Goal: Transaction & Acquisition: Purchase product/service

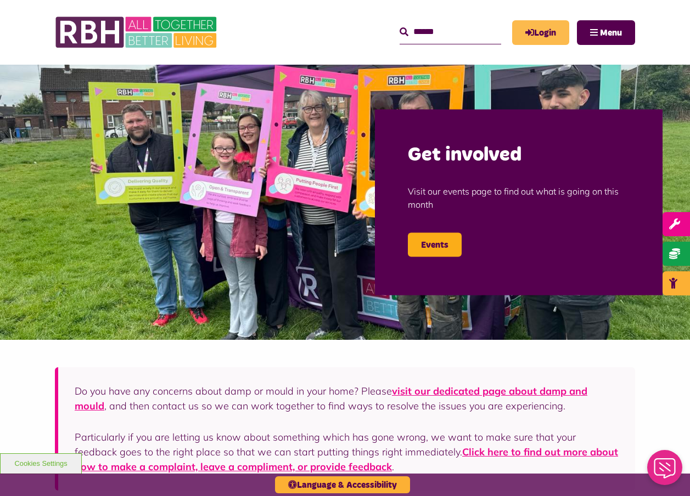
click at [545, 30] on link "Login" at bounding box center [540, 32] width 57 height 25
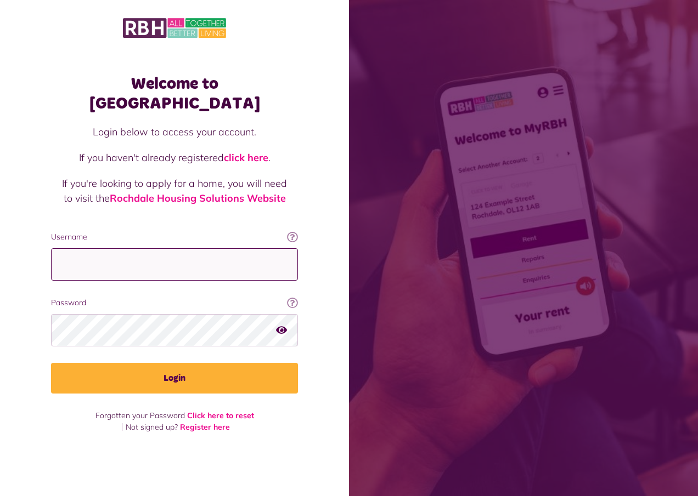
click at [125, 255] on input "Username" at bounding box center [174, 265] width 247 height 32
type input "**********"
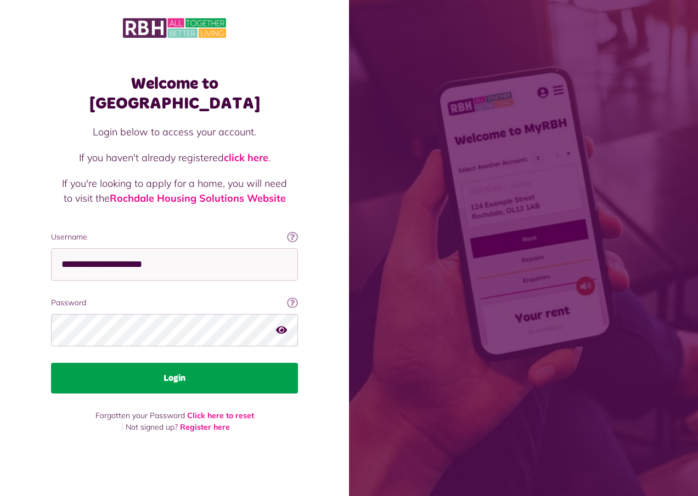
click at [176, 370] on button "Login" at bounding box center [174, 378] width 247 height 31
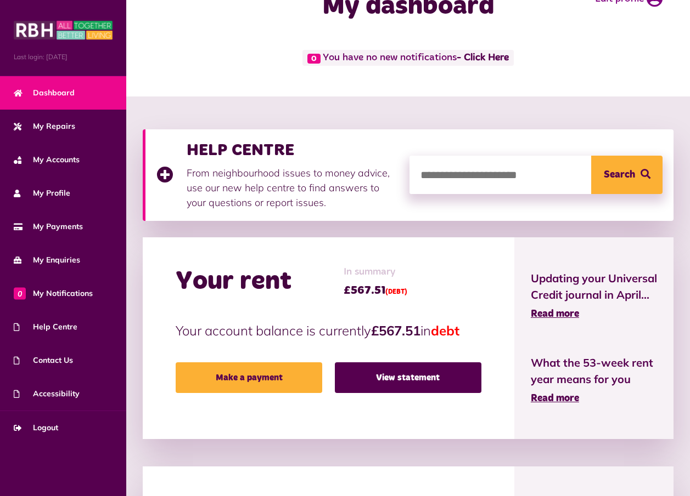
scroll to position [165, 0]
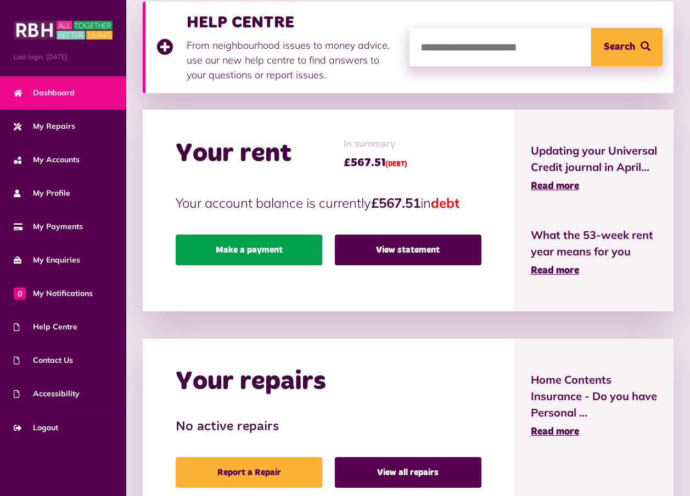
click at [251, 250] on link "Make a payment" at bounding box center [249, 250] width 146 height 31
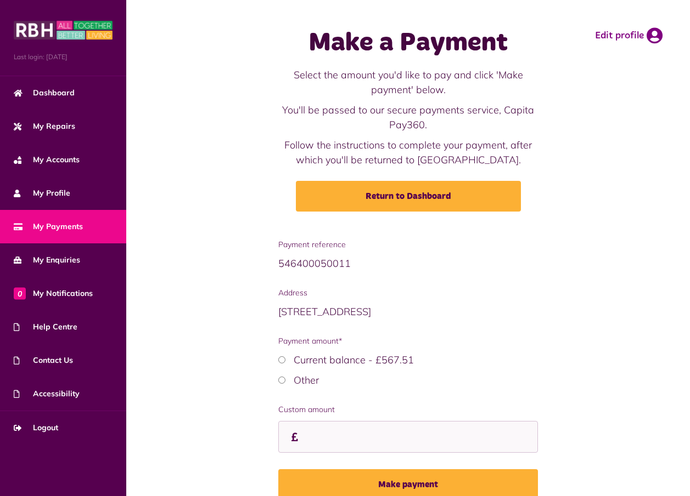
scroll to position [53, 0]
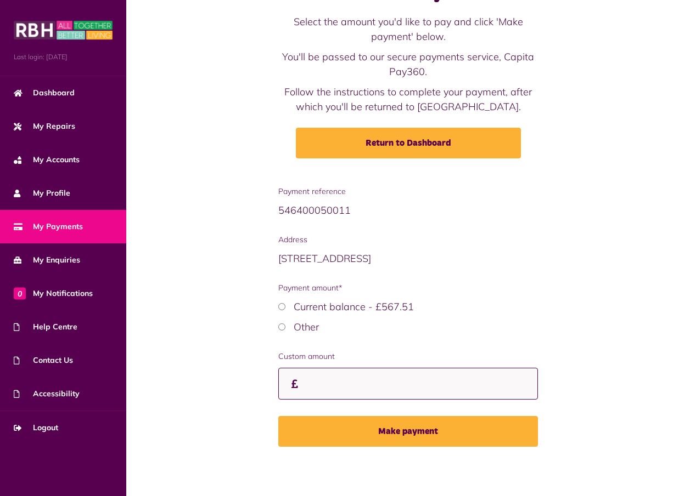
click at [343, 388] on input "Custom amount" at bounding box center [408, 384] width 260 height 32
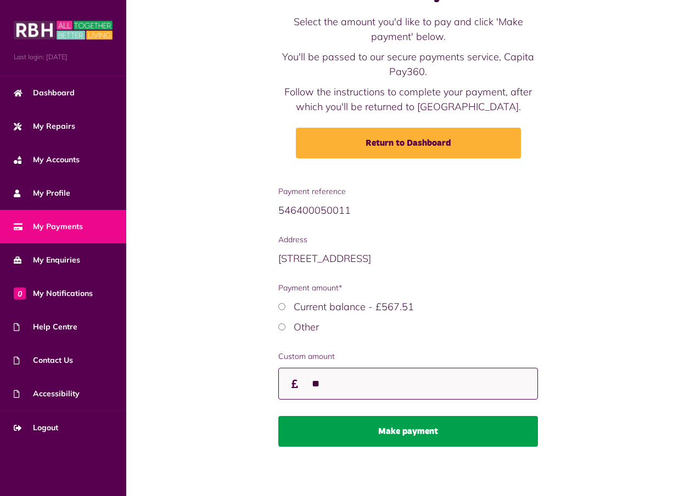
type input "**"
click at [365, 426] on button "Make payment" at bounding box center [408, 431] width 260 height 31
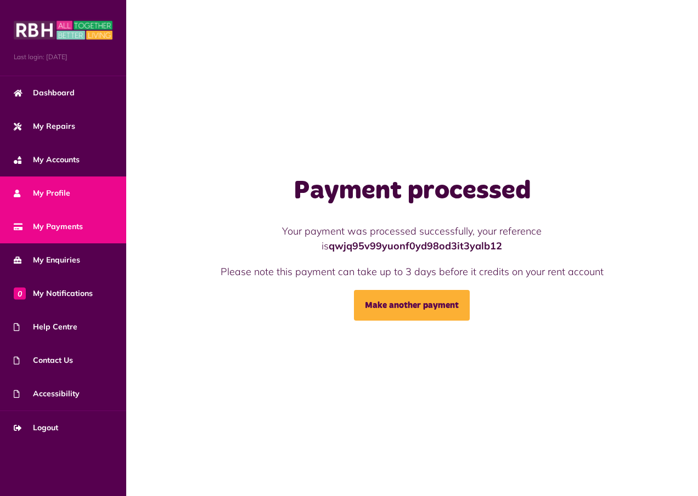
click at [46, 191] on span "My Profile" at bounding box center [42, 194] width 57 height 12
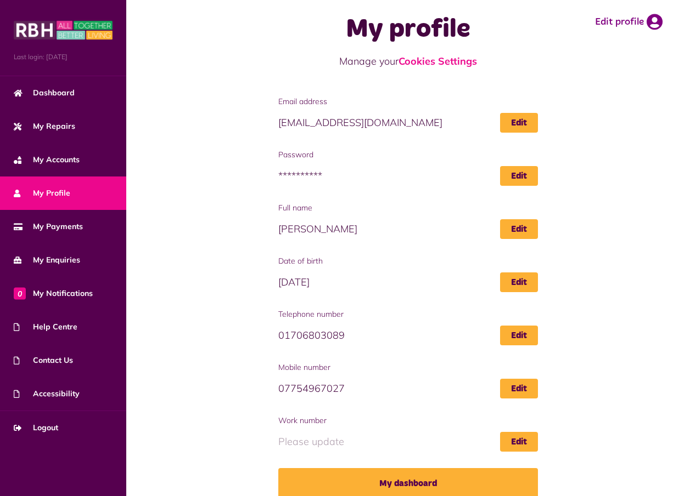
scroll to position [27, 0]
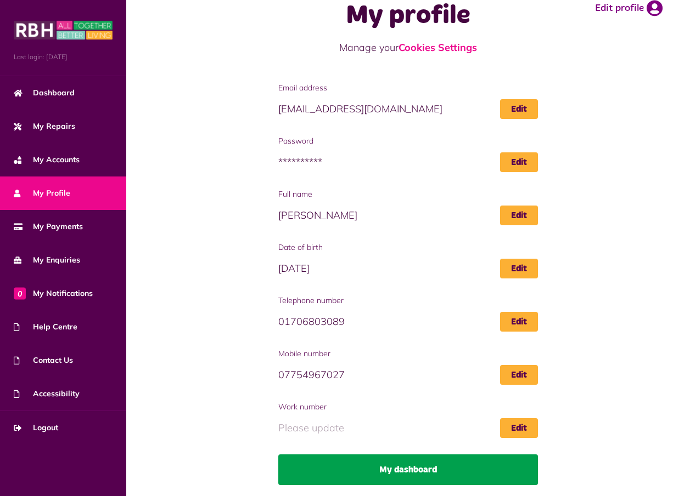
click at [399, 468] on link "My dashboard" at bounding box center [408, 470] width 260 height 31
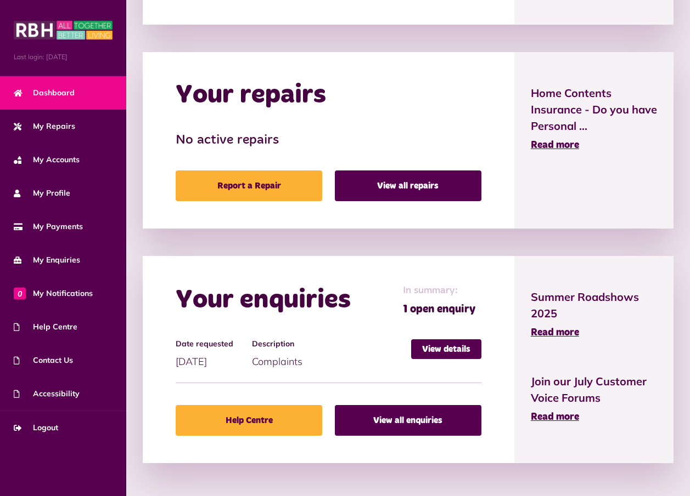
scroll to position [466, 0]
click at [440, 348] on link "View details" at bounding box center [446, 350] width 70 height 20
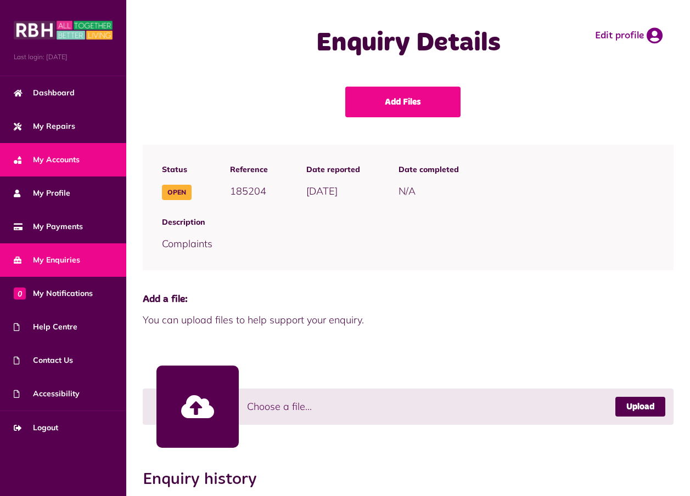
click at [41, 155] on span "My Accounts" at bounding box center [47, 160] width 66 height 12
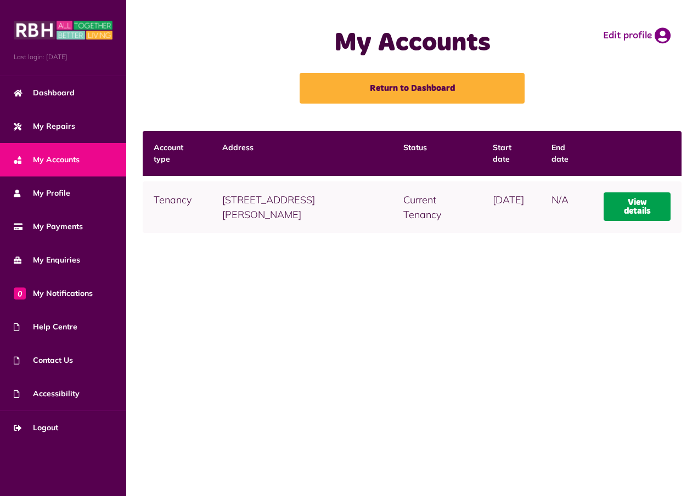
click at [612, 207] on link "View details" at bounding box center [636, 207] width 67 height 29
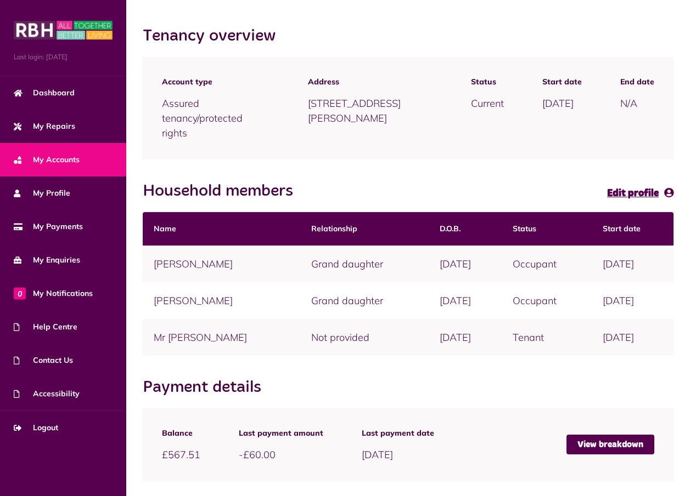
scroll to position [110, 0]
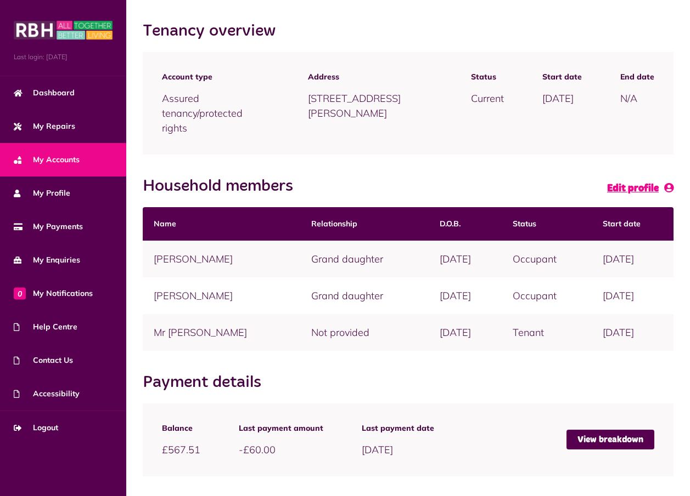
click at [636, 188] on span "Edit profile" at bounding box center [633, 189] width 52 height 10
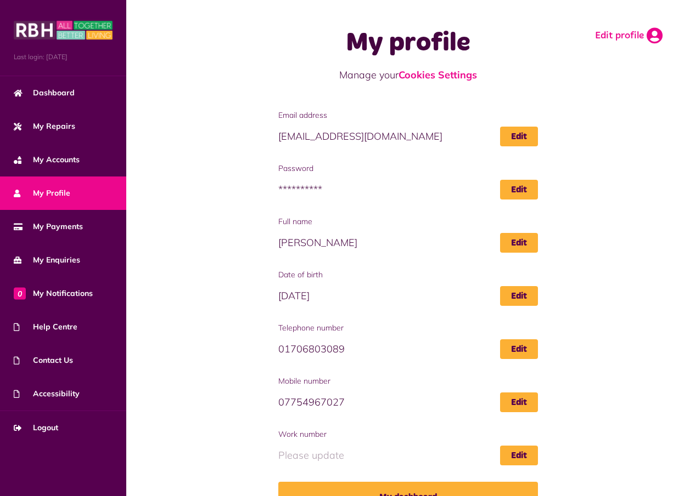
click at [656, 34] on icon at bounding box center [654, 35] width 16 height 16
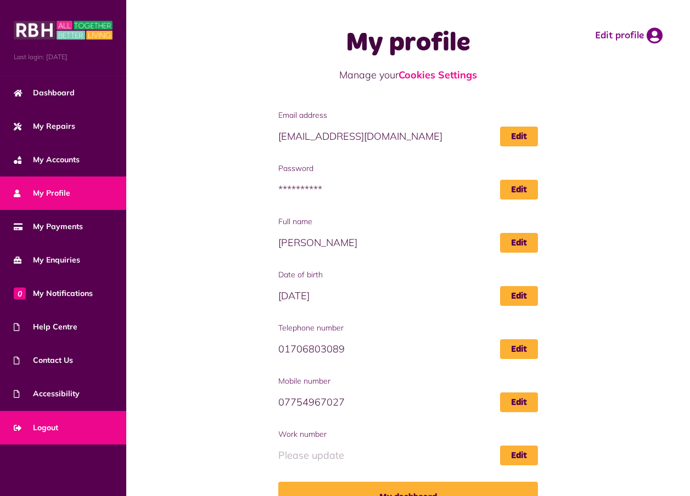
click at [48, 425] on span "Logout" at bounding box center [36, 428] width 44 height 12
